Goal: Transaction & Acquisition: Purchase product/service

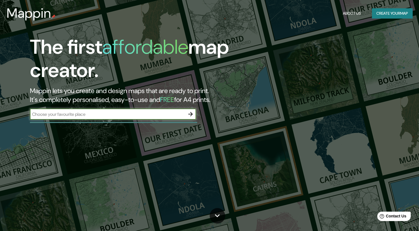
click at [154, 115] on input "text" at bounding box center [107, 114] width 155 height 6
type input "[GEOGRAPHIC_DATA]"
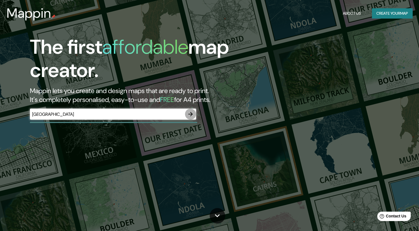
click at [191, 112] on icon "button" at bounding box center [190, 114] width 7 height 7
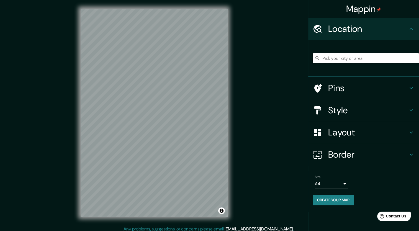
click at [359, 57] on input "Pick your city or area" at bounding box center [366, 58] width 106 height 10
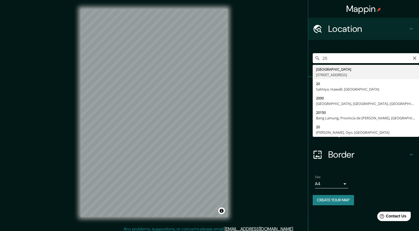
type input "2"
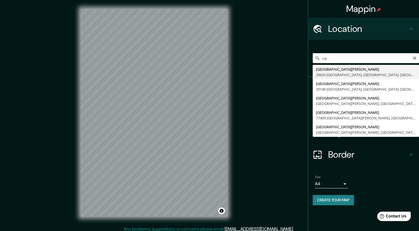
type input "c"
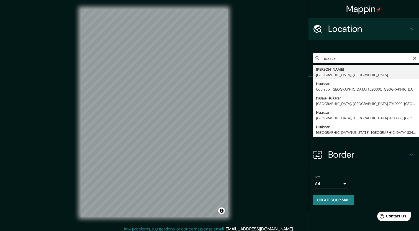
type input "[PERSON_NAME], [GEOGRAPHIC_DATA], [GEOGRAPHIC_DATA]"
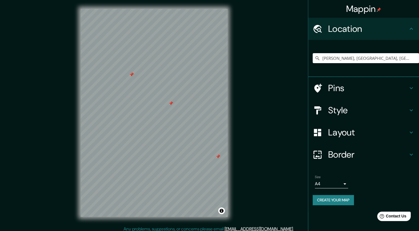
click at [171, 102] on div at bounding box center [171, 103] width 4 height 4
click at [133, 76] on div at bounding box center [131, 74] width 4 height 4
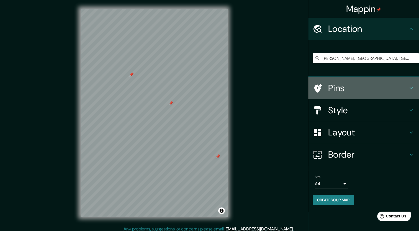
click at [359, 89] on h4 "Pins" at bounding box center [368, 88] width 80 height 11
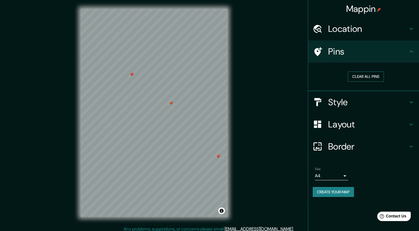
click at [360, 73] on button "Clear all pins" at bounding box center [366, 76] width 36 height 10
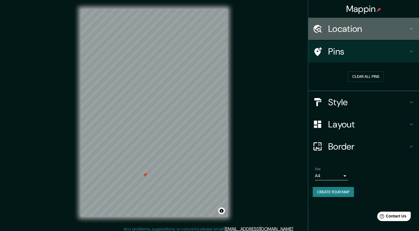
click at [362, 35] on div "Location" at bounding box center [363, 29] width 111 height 22
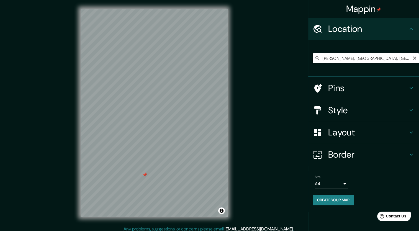
click at [400, 57] on input "[PERSON_NAME], [GEOGRAPHIC_DATA], [GEOGRAPHIC_DATA]" at bounding box center [366, 58] width 106 height 10
click at [223, 212] on button "Toggle attribution" at bounding box center [221, 210] width 7 height 7
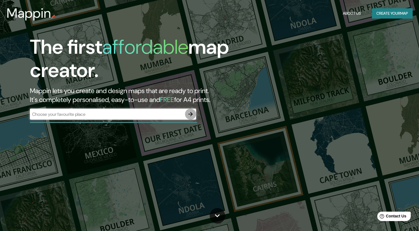
click at [192, 112] on icon "button" at bounding box center [190, 114] width 7 height 7
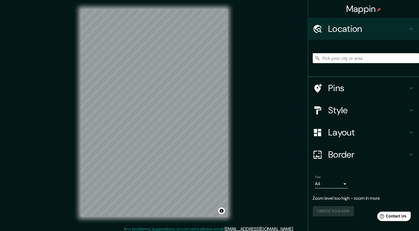
click at [362, 60] on input "Pick your city or area" at bounding box center [366, 58] width 106 height 10
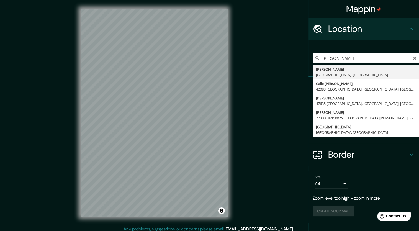
type input "[PERSON_NAME], [GEOGRAPHIC_DATA], [GEOGRAPHIC_DATA]"
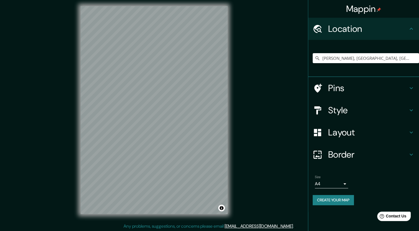
scroll to position [3, 0]
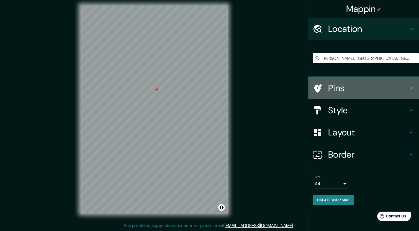
click at [388, 94] on div "Pins" at bounding box center [363, 88] width 111 height 22
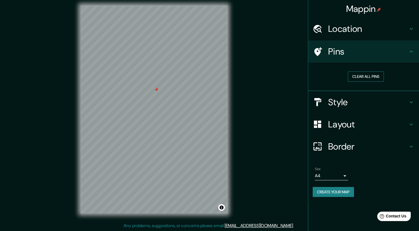
click at [362, 80] on button "Clear all pins" at bounding box center [366, 76] width 36 height 10
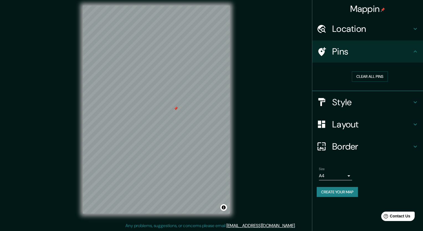
click at [344, 174] on body "Mappin Location [GEOGRAPHIC_DATA][PERSON_NAME], [GEOGRAPHIC_DATA], [GEOGRAPHIC_…" at bounding box center [211, 112] width 423 height 231
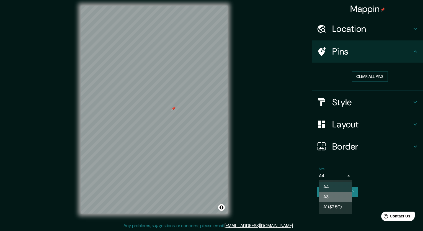
click at [330, 199] on li "A3" at bounding box center [335, 197] width 33 height 10
click at [330, 176] on body "Mappin Location [GEOGRAPHIC_DATA][PERSON_NAME], [GEOGRAPHIC_DATA], [GEOGRAPHIC_…" at bounding box center [211, 112] width 423 height 231
click at [330, 183] on li "A4" at bounding box center [335, 187] width 33 height 10
type input "single"
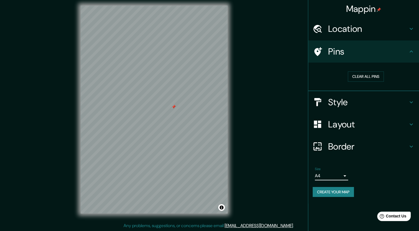
click at [392, 106] on h4 "Style" at bounding box center [368, 102] width 80 height 11
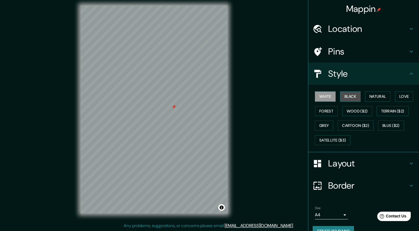
click at [350, 97] on button "Black" at bounding box center [350, 96] width 21 height 10
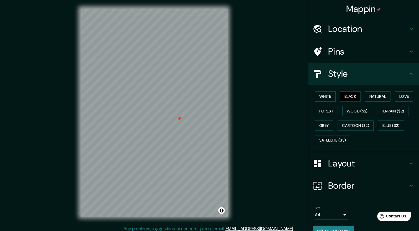
scroll to position [0, 0]
click at [362, 164] on h4 "Layout" at bounding box center [368, 163] width 80 height 11
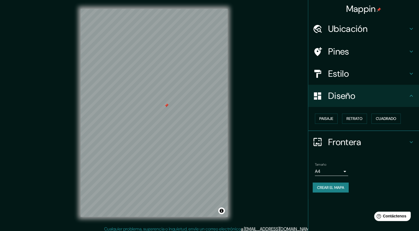
click at [371, 141] on h4 "Frontera" at bounding box center [368, 142] width 80 height 11
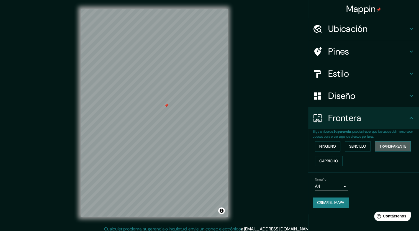
click at [385, 146] on font "Transparente" at bounding box center [392, 146] width 27 height 7
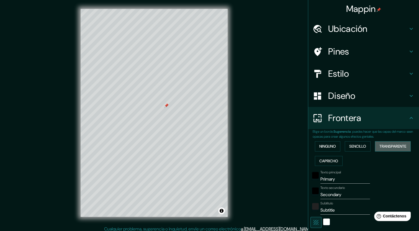
click at [382, 146] on font "Transparente" at bounding box center [392, 146] width 27 height 7
type input "255"
type input "42"
click at [363, 144] on font "Sencillo" at bounding box center [357, 146] width 17 height 7
click at [320, 143] on font "Ninguno" at bounding box center [327, 146] width 17 height 7
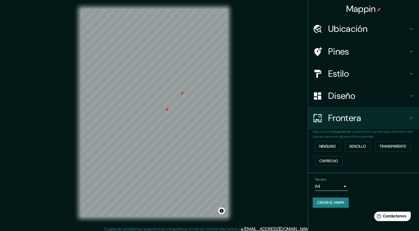
click at [373, 55] on h4 "Pines" at bounding box center [368, 51] width 80 height 11
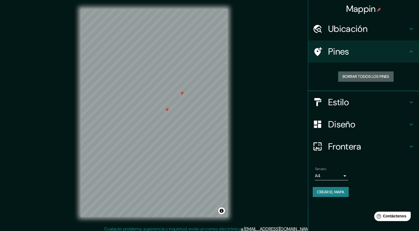
click at [368, 77] on font "Borrar todos los pines" at bounding box center [366, 76] width 47 height 7
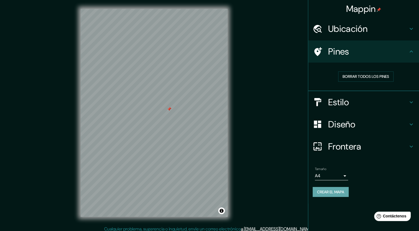
click at [341, 190] on font "Crear el mapa" at bounding box center [330, 192] width 27 height 7
click at [349, 74] on font "Borrar todos los pines" at bounding box center [366, 76] width 47 height 7
click at [339, 192] on font "Crear el mapa" at bounding box center [330, 192] width 27 height 7
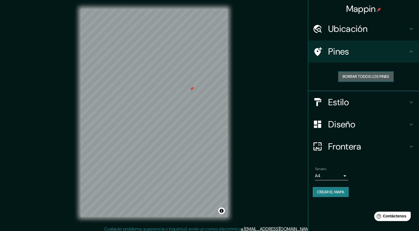
click at [350, 79] on font "Borrar todos los pines" at bounding box center [366, 76] width 47 height 7
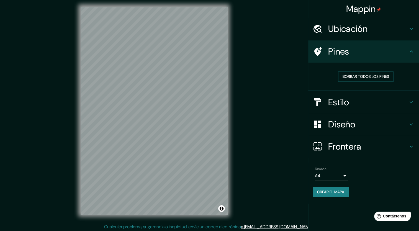
scroll to position [3, 0]
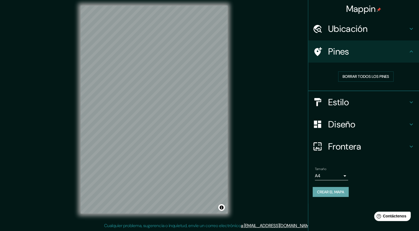
click at [339, 192] on font "Crear el mapa" at bounding box center [330, 192] width 27 height 7
click at [322, 192] on div "Crear el mapa" at bounding box center [364, 192] width 102 height 10
click at [358, 150] on h4 "Frontera" at bounding box center [368, 146] width 80 height 11
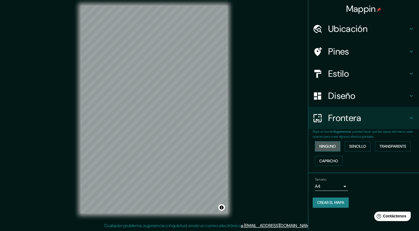
click at [334, 147] on font "Ninguno" at bounding box center [327, 146] width 17 height 7
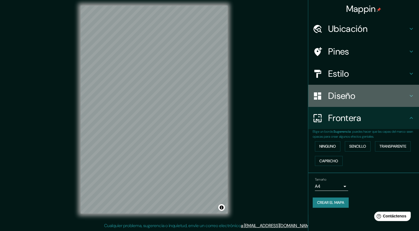
click at [402, 100] on h4 "Diseño" at bounding box center [368, 95] width 80 height 11
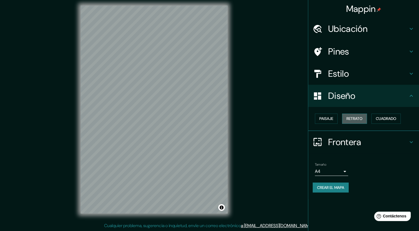
click at [361, 117] on font "Retrato" at bounding box center [354, 118] width 16 height 7
click at [323, 116] on font "Paisaje" at bounding box center [326, 118] width 14 height 7
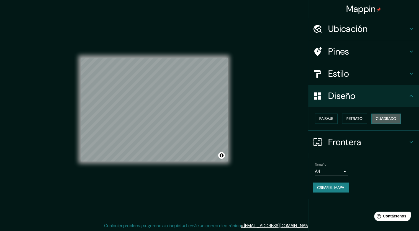
click at [391, 119] on font "Cuadrado" at bounding box center [386, 118] width 20 height 7
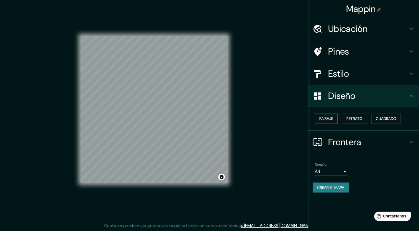
click at [326, 116] on font "Paisaje" at bounding box center [326, 118] width 14 height 7
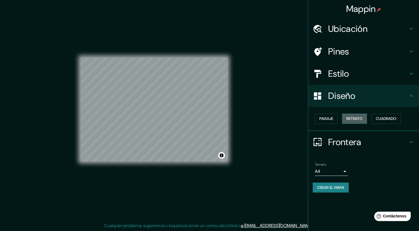
click at [356, 119] on font "Retrato" at bounding box center [354, 118] width 16 height 7
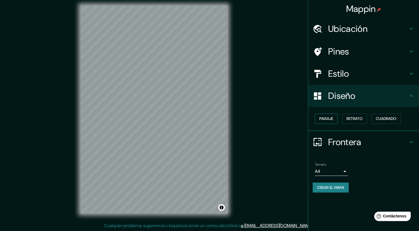
click at [328, 120] on font "Paisaje" at bounding box center [326, 118] width 14 height 7
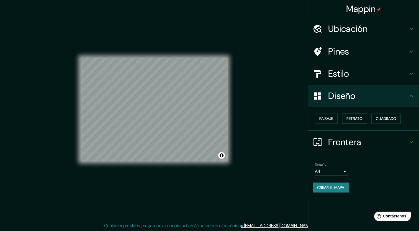
click at [349, 120] on font "Retrato" at bounding box center [354, 118] width 16 height 7
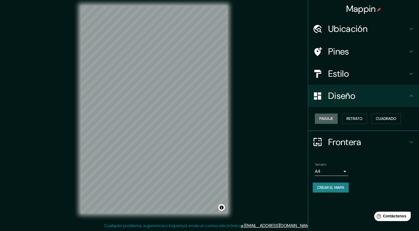
click at [328, 120] on font "Paisaje" at bounding box center [326, 118] width 14 height 7
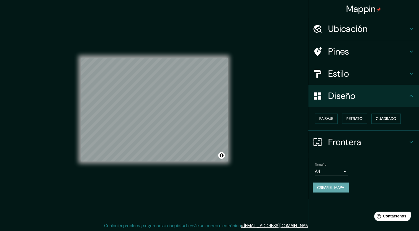
click at [332, 185] on font "Crear el mapa" at bounding box center [330, 187] width 27 height 7
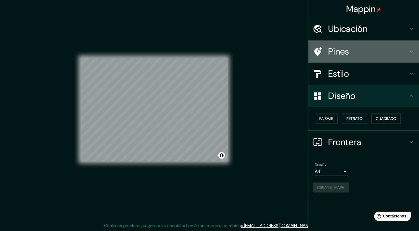
click at [339, 56] on h4 "Pines" at bounding box center [368, 51] width 80 height 11
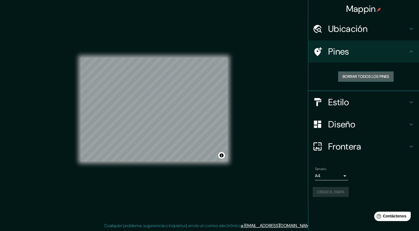
click at [358, 76] on font "Borrar todos los pines" at bounding box center [366, 76] width 47 height 7
click at [329, 190] on div "Crear el mapa" at bounding box center [364, 192] width 102 height 10
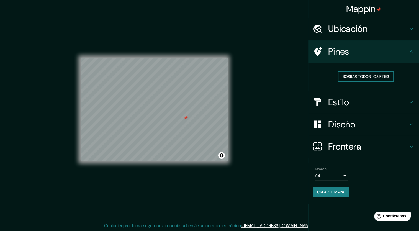
click at [368, 79] on font "Borrar todos los pines" at bounding box center [366, 76] width 47 height 7
click at [319, 190] on font "Crear el mapa" at bounding box center [330, 192] width 27 height 7
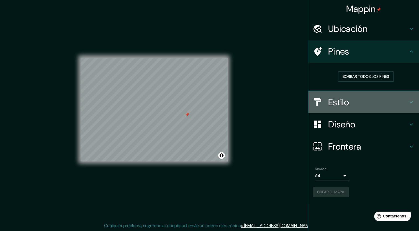
click at [363, 103] on h4 "Estilo" at bounding box center [368, 102] width 80 height 11
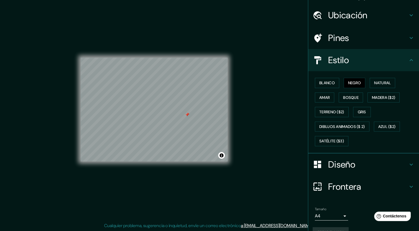
scroll to position [25, 0]
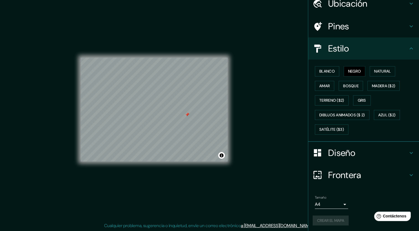
click at [380, 158] on div "Diseño" at bounding box center [363, 153] width 111 height 22
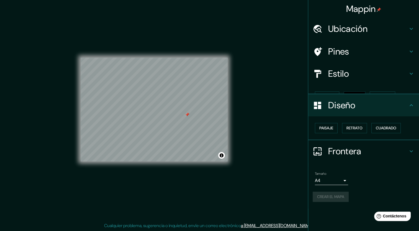
scroll to position [0, 0]
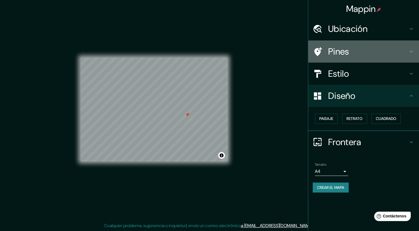
click at [378, 55] on h4 "Pines" at bounding box center [368, 51] width 80 height 11
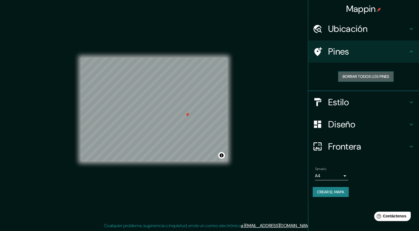
click at [364, 74] on font "Borrar todos los pines" at bounding box center [366, 76] width 47 height 7
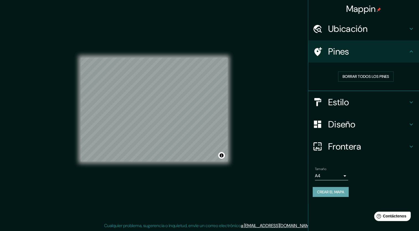
click at [330, 191] on font "Crear el mapa" at bounding box center [330, 192] width 27 height 7
click at [265, 71] on div "Mappin Ubicación [GEOGRAPHIC_DATA][PERSON_NAME], [GEOGRAPHIC_DATA], [GEOGRAPHIC…" at bounding box center [209, 114] width 419 height 235
click at [333, 190] on div "Crear el mapa" at bounding box center [364, 192] width 102 height 10
click at [328, 194] on font "Crear el mapa" at bounding box center [330, 192] width 27 height 7
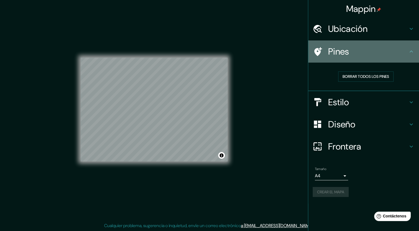
click at [405, 55] on h4 "Pines" at bounding box center [368, 51] width 80 height 11
click at [412, 53] on icon at bounding box center [411, 51] width 7 height 7
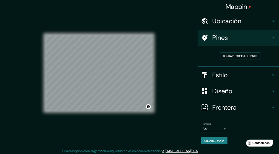
scroll to position [3, 0]
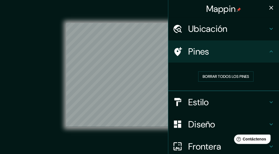
drag, startPoint x: 398, startPoint y: 0, endPoint x: 2, endPoint y: 70, distance: 402.3
click at [2, 70] on div "Mappin Ubicación [GEOGRAPHIC_DATA][PERSON_NAME], [GEOGRAPHIC_DATA], [GEOGRAPHIC…" at bounding box center [139, 79] width 279 height 165
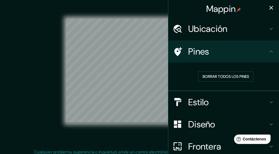
scroll to position [11, 0]
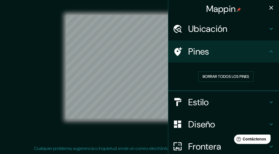
drag, startPoint x: 90, startPoint y: 133, endPoint x: 68, endPoint y: 130, distance: 21.8
click at [68, 130] on div "© Mapbox © OpenStreetMap Improve this map" at bounding box center [139, 67] width 251 height 138
drag, startPoint x: 115, startPoint y: 135, endPoint x: 108, endPoint y: 126, distance: 12.2
click at [102, 132] on div "© Mapbox © OpenStreetMap Improve this map" at bounding box center [139, 67] width 251 height 138
click at [269, 9] on icon "button" at bounding box center [271, 7] width 7 height 7
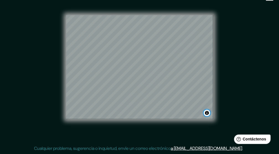
click at [208, 114] on button "Alternar atribución" at bounding box center [207, 113] width 7 height 7
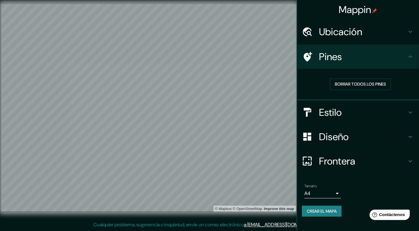
scroll to position [3, 0]
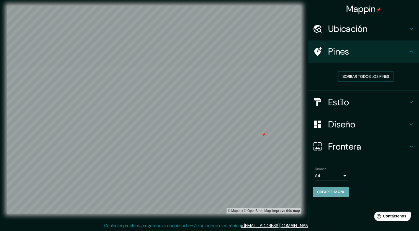
click at [331, 190] on font "Crear el mapa" at bounding box center [330, 192] width 27 height 7
click at [357, 73] on font "Borrar todos los pines" at bounding box center [366, 76] width 47 height 7
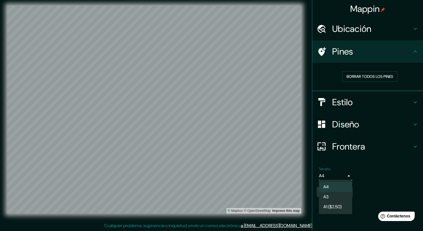
click at [328, 178] on body "Mappin Ubicación [GEOGRAPHIC_DATA][PERSON_NAME], [GEOGRAPHIC_DATA], [GEOGRAPHIC…" at bounding box center [211, 112] width 423 height 231
click at [323, 198] on font "A3" at bounding box center [325, 197] width 5 height 7
click at [335, 173] on body "Mappin Ubicación [GEOGRAPHIC_DATA][PERSON_NAME], [GEOGRAPHIC_DATA], [GEOGRAPHIC…" at bounding box center [211, 112] width 423 height 231
click at [331, 188] on li "A4" at bounding box center [335, 187] width 33 height 10
type input "single"
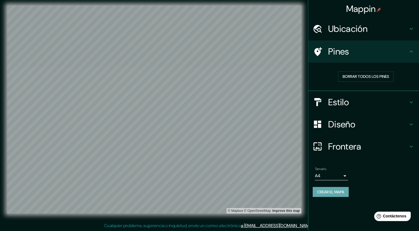
click at [330, 192] on font "Crear el mapa" at bounding box center [330, 192] width 27 height 7
click at [330, 192] on div "Crear el mapa" at bounding box center [364, 192] width 102 height 10
click at [339, 193] on font "Crear el mapa" at bounding box center [330, 192] width 27 height 7
click at [394, 36] on div "Ubicación" at bounding box center [363, 29] width 111 height 22
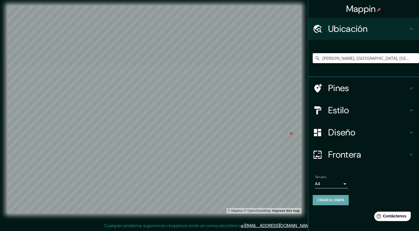
click at [326, 197] on font "Crear el mapa" at bounding box center [330, 200] width 27 height 7
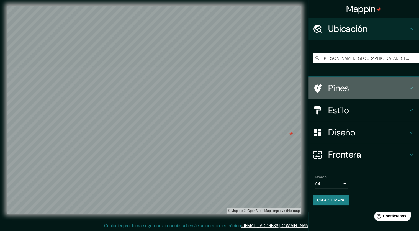
click at [395, 89] on h4 "Pines" at bounding box center [368, 88] width 80 height 11
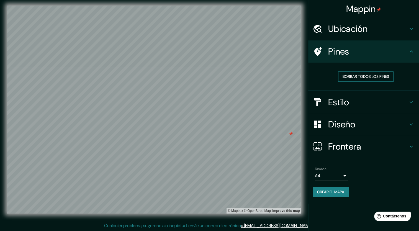
click at [368, 78] on font "Borrar todos los pines" at bounding box center [366, 76] width 47 height 7
click at [337, 194] on font "Crear el mapa" at bounding box center [330, 192] width 27 height 7
click at [383, 103] on h4 "Estilo" at bounding box center [368, 102] width 80 height 11
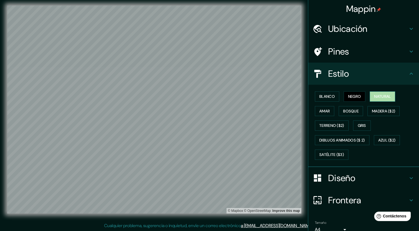
click at [379, 96] on font "Natural" at bounding box center [382, 96] width 17 height 7
click at [333, 95] on button "Blanco" at bounding box center [327, 96] width 24 height 10
click at [344, 100] on button "Negro" at bounding box center [355, 96] width 22 height 10
click at [328, 112] on button "Amar" at bounding box center [324, 111] width 19 height 10
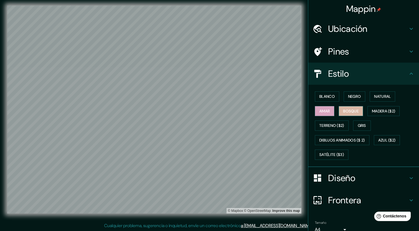
click at [339, 112] on button "Bosque" at bounding box center [351, 111] width 24 height 10
click at [374, 109] on font "Madera ($2)" at bounding box center [383, 111] width 23 height 7
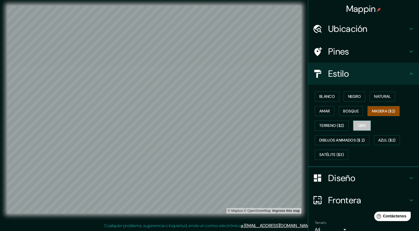
click at [354, 127] on button "Gris" at bounding box center [362, 125] width 18 height 10
click at [351, 99] on font "Negro" at bounding box center [354, 96] width 13 height 7
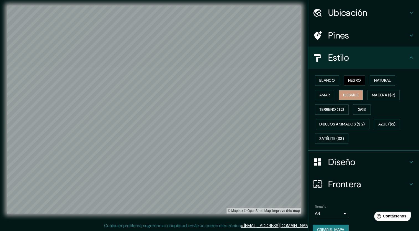
scroll to position [25, 0]
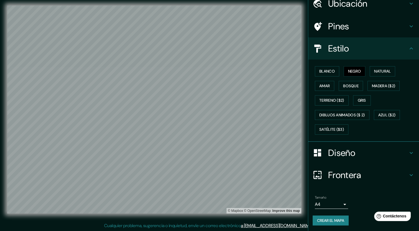
click at [363, 151] on h4 "Diseño" at bounding box center [368, 152] width 80 height 11
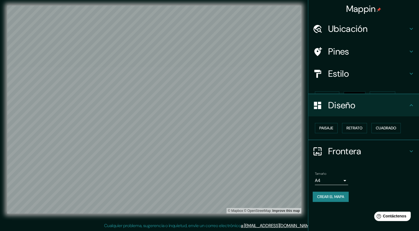
scroll to position [0, 0]
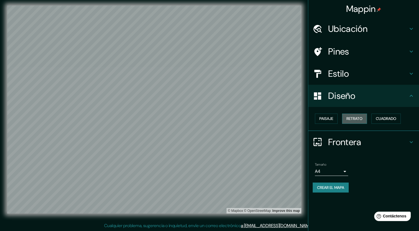
click at [354, 116] on font "Retrato" at bounding box center [354, 118] width 16 height 7
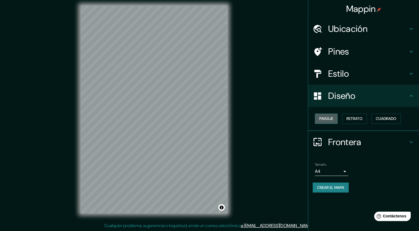
click at [331, 115] on font "Paisaje" at bounding box center [326, 118] width 14 height 7
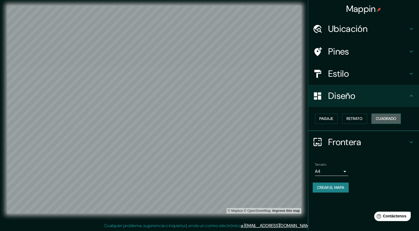
click at [389, 116] on font "Cuadrado" at bounding box center [386, 118] width 20 height 7
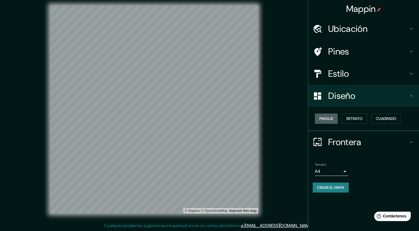
click at [329, 120] on font "Paisaje" at bounding box center [326, 118] width 14 height 7
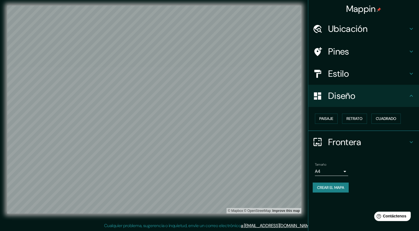
click at [367, 137] on h4 "Frontera" at bounding box center [368, 142] width 80 height 11
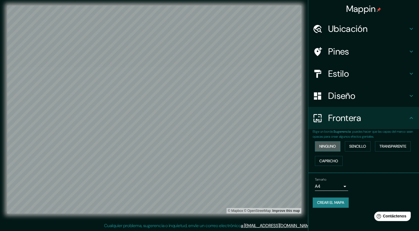
click at [325, 143] on font "Ninguno" at bounding box center [327, 146] width 17 height 7
click at [350, 146] on button "Sencillo" at bounding box center [358, 146] width 26 height 10
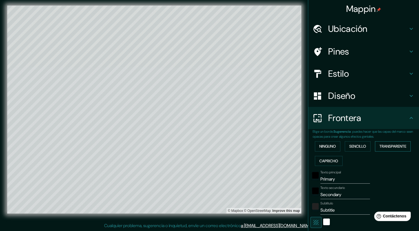
click at [381, 149] on font "Transparente" at bounding box center [392, 146] width 27 height 7
click at [332, 164] on button "Capricho" at bounding box center [329, 161] width 28 height 10
click at [350, 146] on font "Sencillo" at bounding box center [357, 146] width 17 height 7
click at [336, 146] on button "Ninguno" at bounding box center [327, 146] width 25 height 10
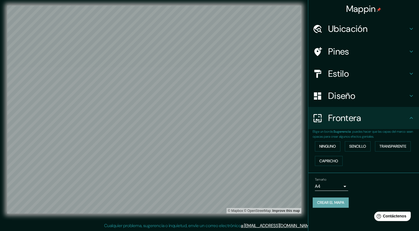
click at [335, 204] on font "Crear el mapa" at bounding box center [330, 202] width 27 height 7
click at [409, 218] on div "Ayuda Contáctenos" at bounding box center [393, 216] width 38 height 10
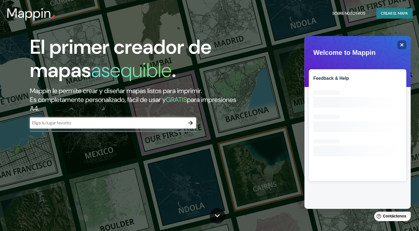
drag, startPoint x: 182, startPoint y: 62, endPoint x: 182, endPoint y: 56, distance: 5.8
drag, startPoint x: 182, startPoint y: 40, endPoint x: 190, endPoint y: 25, distance: 16.7
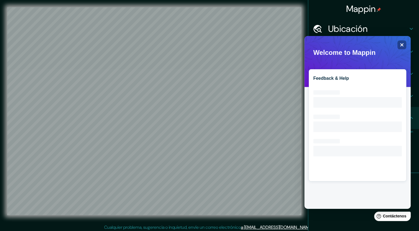
scroll to position [3, 0]
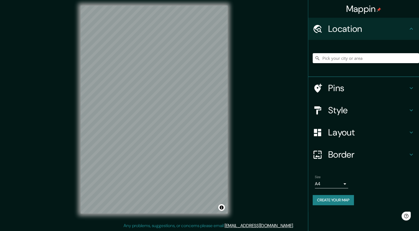
scroll to position [3, 0]
click at [368, 58] on input "Pick your city or area" at bounding box center [366, 58] width 106 height 10
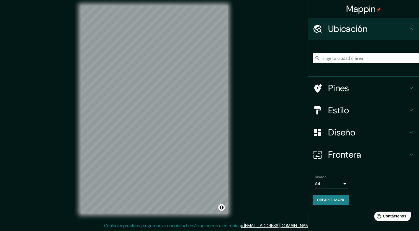
click at [331, 58] on input "Elige tu ciudad o área" at bounding box center [366, 58] width 106 height 10
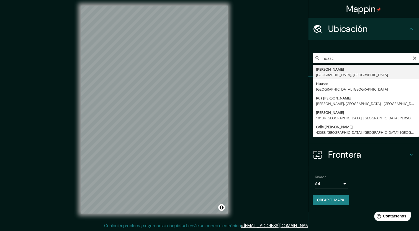
type input "[PERSON_NAME], [GEOGRAPHIC_DATA], [GEOGRAPHIC_DATA]"
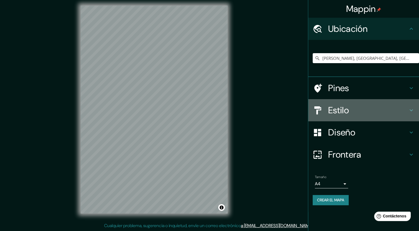
click at [347, 110] on h4 "Estilo" at bounding box center [368, 110] width 80 height 11
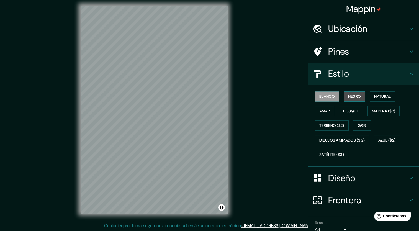
click at [346, 101] on button "Negro" at bounding box center [355, 96] width 22 height 10
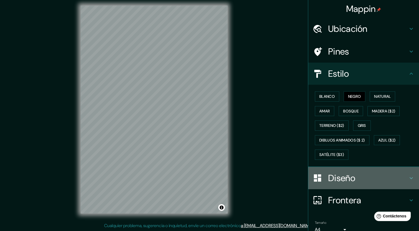
click at [335, 181] on h4 "Diseño" at bounding box center [368, 178] width 80 height 11
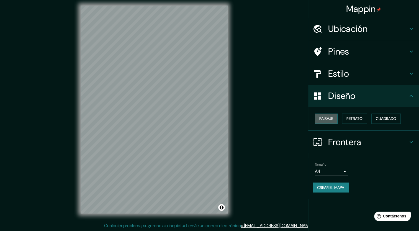
click at [330, 122] on button "Paisaje" at bounding box center [326, 119] width 23 height 10
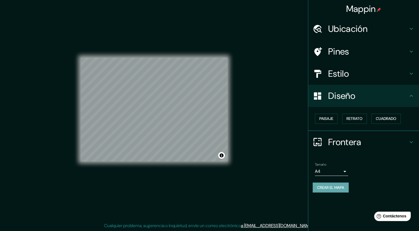
click at [348, 188] on button "Crear el mapa" at bounding box center [331, 187] width 36 height 10
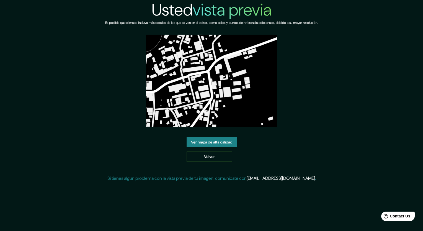
click at [227, 143] on link "Ver mapa de alta calidad" at bounding box center [212, 142] width 50 height 10
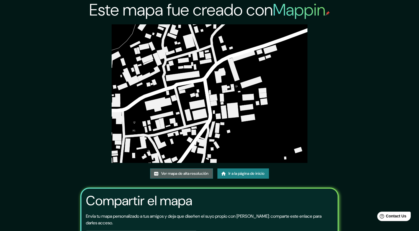
click at [183, 174] on font "Ver mapa de alta resolución" at bounding box center [184, 173] width 47 height 7
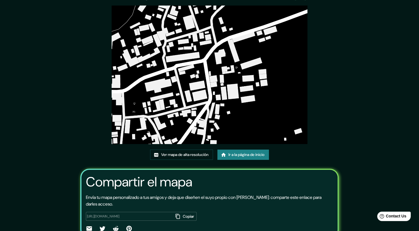
scroll to position [46, 0]
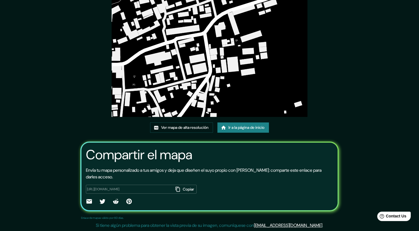
click at [177, 187] on icon "button" at bounding box center [178, 189] width 6 height 6
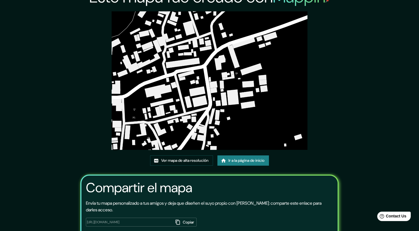
scroll to position [0, 0]
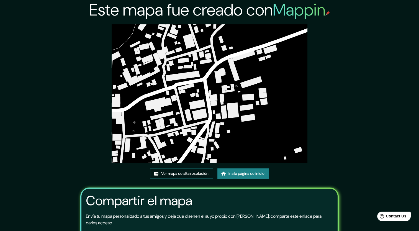
click at [253, 173] on font "Ir a la página de inicio" at bounding box center [246, 173] width 36 height 7
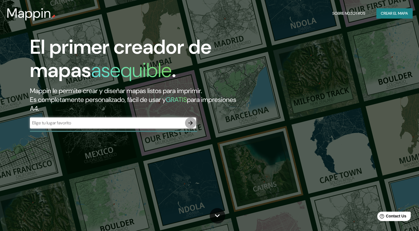
click at [189, 124] on icon "button" at bounding box center [190, 123] width 7 height 7
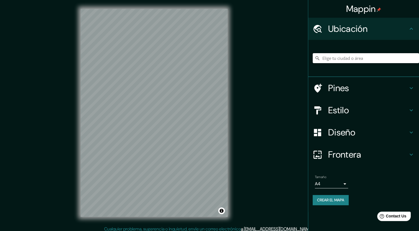
click at [360, 55] on input "Elige tu ciudad o área" at bounding box center [366, 58] width 106 height 10
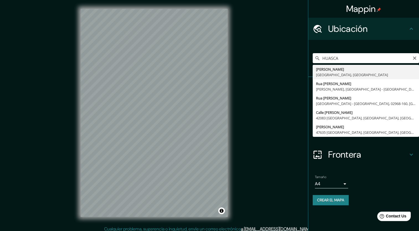
type input "[PERSON_NAME], [GEOGRAPHIC_DATA], [GEOGRAPHIC_DATA]"
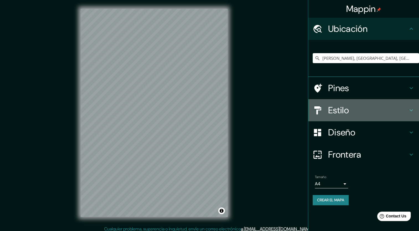
click at [358, 114] on h4 "Estilo" at bounding box center [368, 110] width 80 height 11
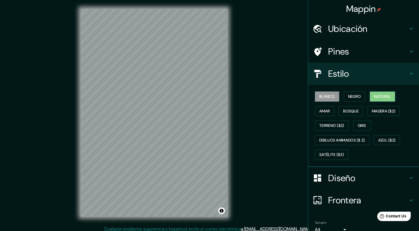
click at [378, 96] on font "Natural" at bounding box center [382, 96] width 17 height 7
click at [326, 94] on font "Blanco" at bounding box center [327, 96] width 16 height 7
click at [319, 109] on font "Amar" at bounding box center [324, 111] width 11 height 7
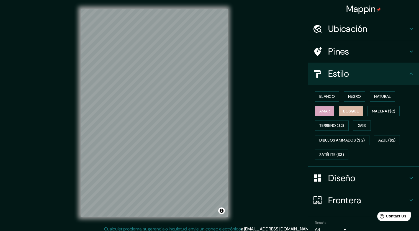
click at [344, 114] on font "Bosque" at bounding box center [351, 111] width 16 height 7
click at [358, 124] on font "Gris" at bounding box center [362, 125] width 8 height 7
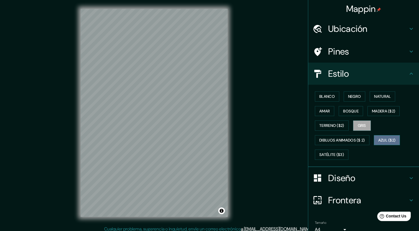
click at [380, 139] on font "Azul ($2)" at bounding box center [386, 140] width 17 height 7
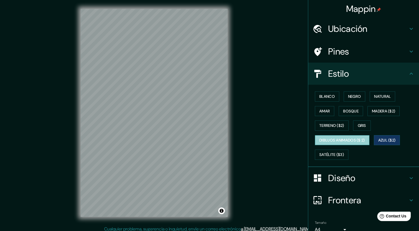
click at [358, 136] on button "Dibujos animados ($ 2)" at bounding box center [342, 140] width 55 height 10
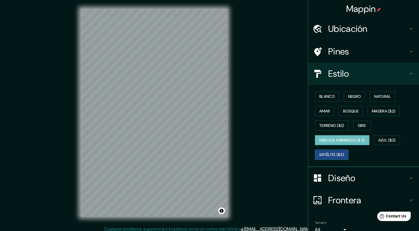
click at [321, 155] on font "Satélite ($3)" at bounding box center [331, 154] width 25 height 7
click at [320, 113] on font "Amar" at bounding box center [324, 111] width 11 height 7
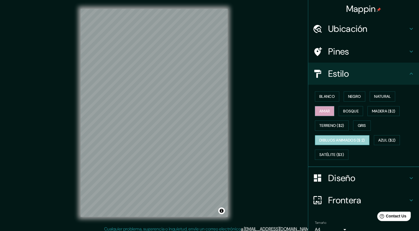
click at [332, 138] on font "Dibujos animados ($ 2)" at bounding box center [342, 140] width 46 height 7
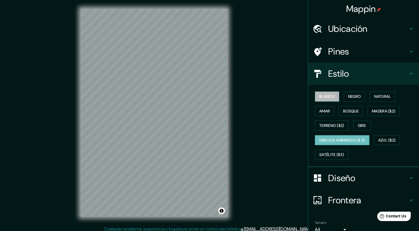
click at [320, 98] on font "Blanco" at bounding box center [327, 96] width 16 height 7
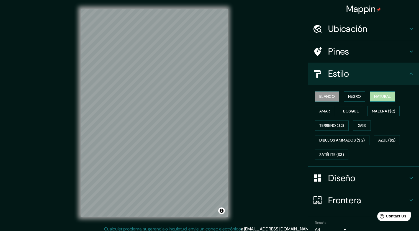
click at [374, 99] on font "Natural" at bounding box center [382, 96] width 17 height 7
click at [333, 99] on button "Blanco" at bounding box center [327, 96] width 24 height 10
click at [358, 124] on font "Gris" at bounding box center [362, 125] width 8 height 7
click at [328, 94] on font "Blanco" at bounding box center [327, 96] width 16 height 7
click at [367, 111] on button "Madera ($2)" at bounding box center [383, 111] width 32 height 10
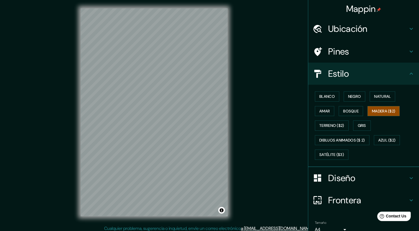
scroll to position [1, 0]
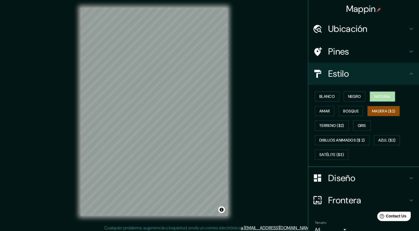
click at [370, 95] on button "Natural" at bounding box center [382, 96] width 25 height 10
click at [320, 96] on font "Blanco" at bounding box center [327, 96] width 16 height 7
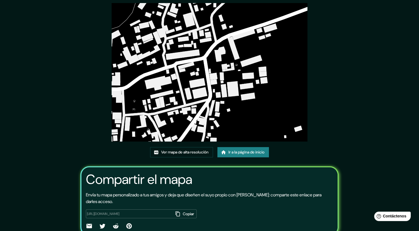
scroll to position [46, 0]
